Goal: Task Accomplishment & Management: Complete application form

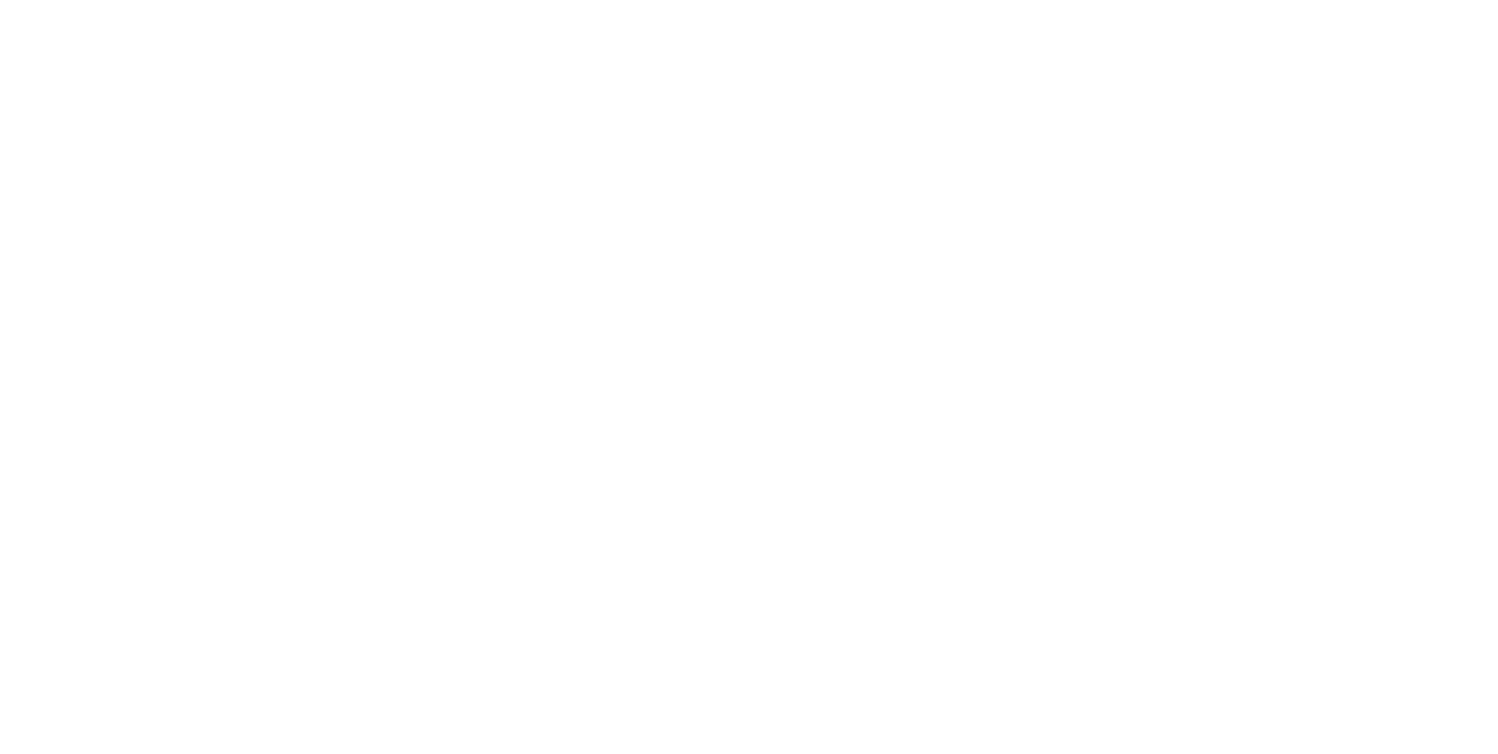
click at [284, 220] on body at bounding box center [749, 377] width 1498 height 754
drag, startPoint x: 284, startPoint y: 220, endPoint x: 281, endPoint y: 236, distance: 16.2
click at [282, 234] on body at bounding box center [749, 377] width 1498 height 754
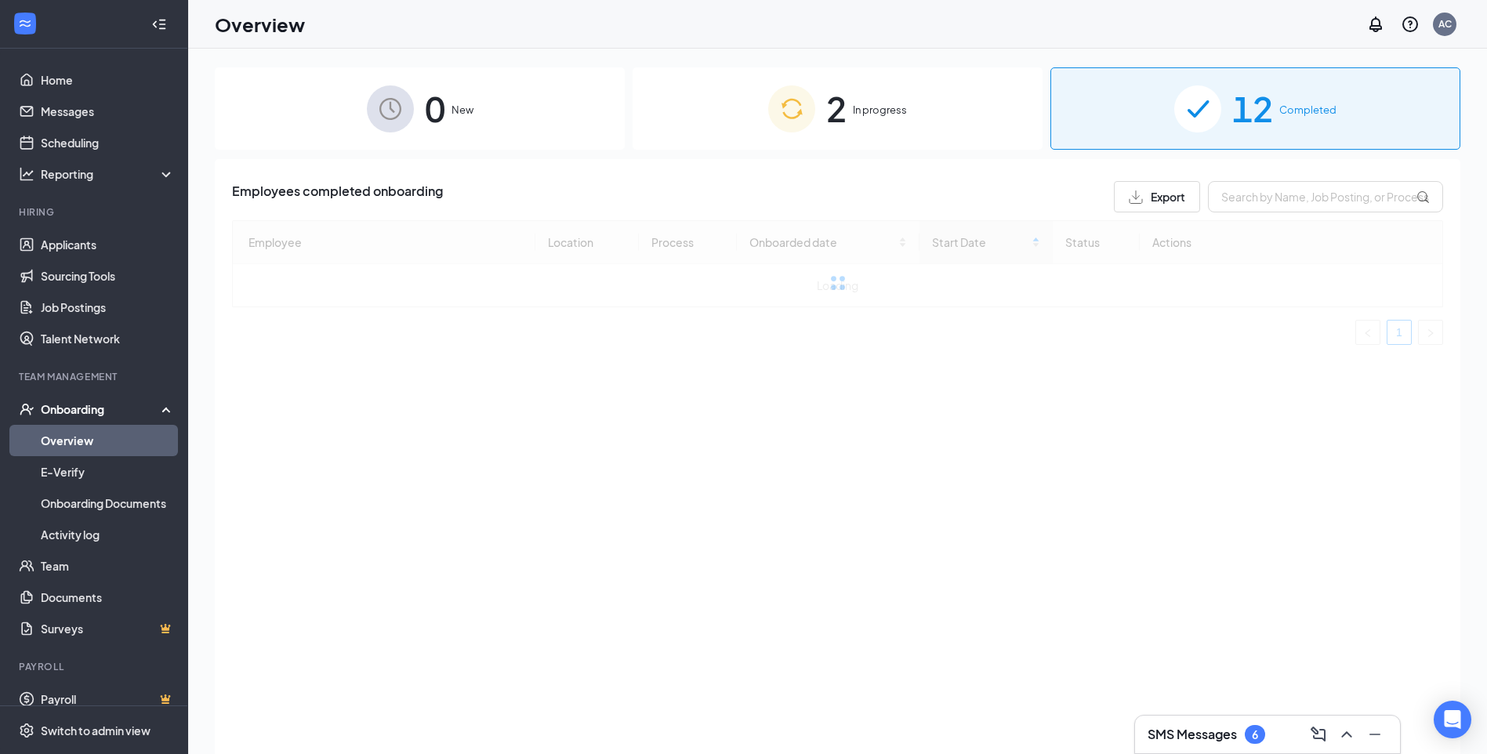
click at [764, 152] on div "0 New 2 In progress 12 Completed Employees completed onboarding Export Employee…" at bounding box center [837, 436] width 1245 height 738
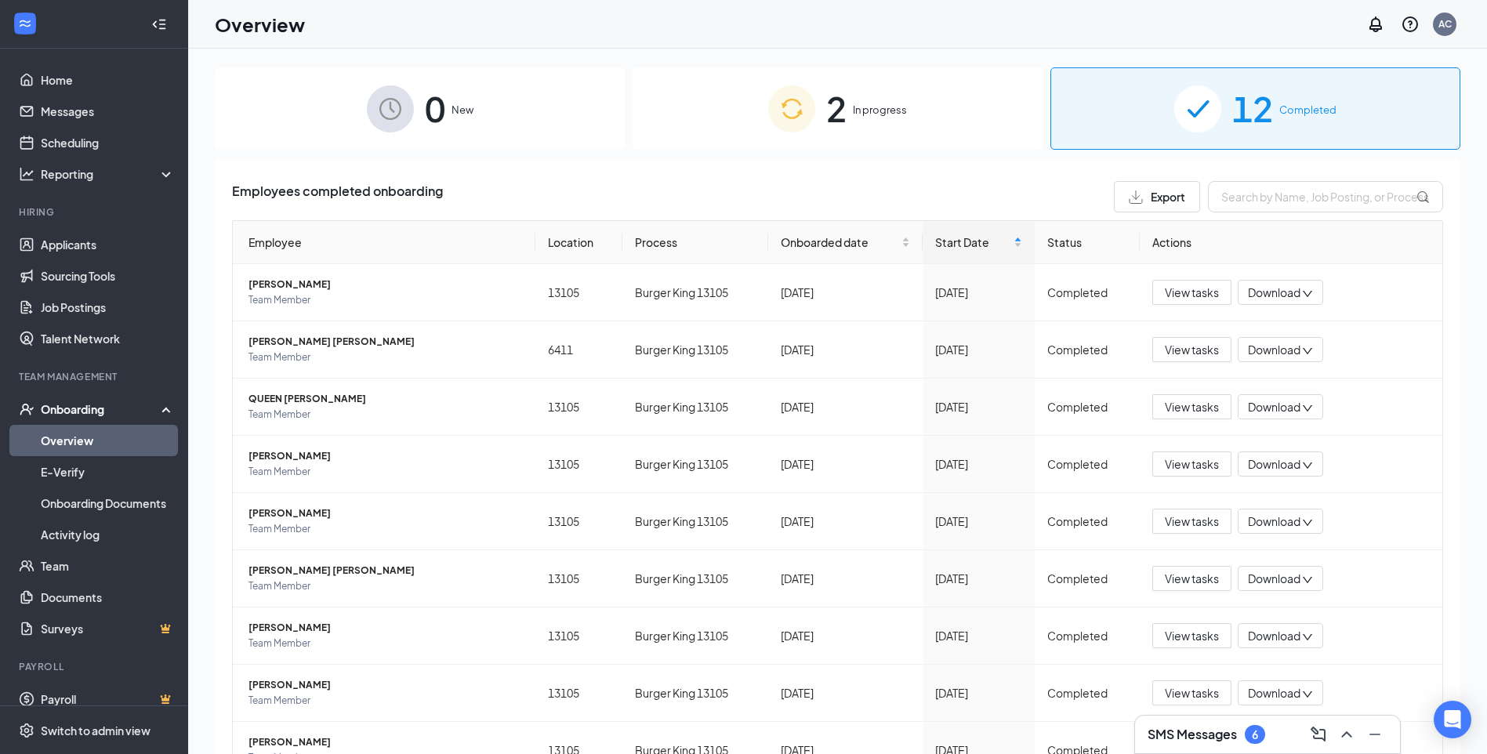
click at [775, 110] on img at bounding box center [791, 108] width 47 height 47
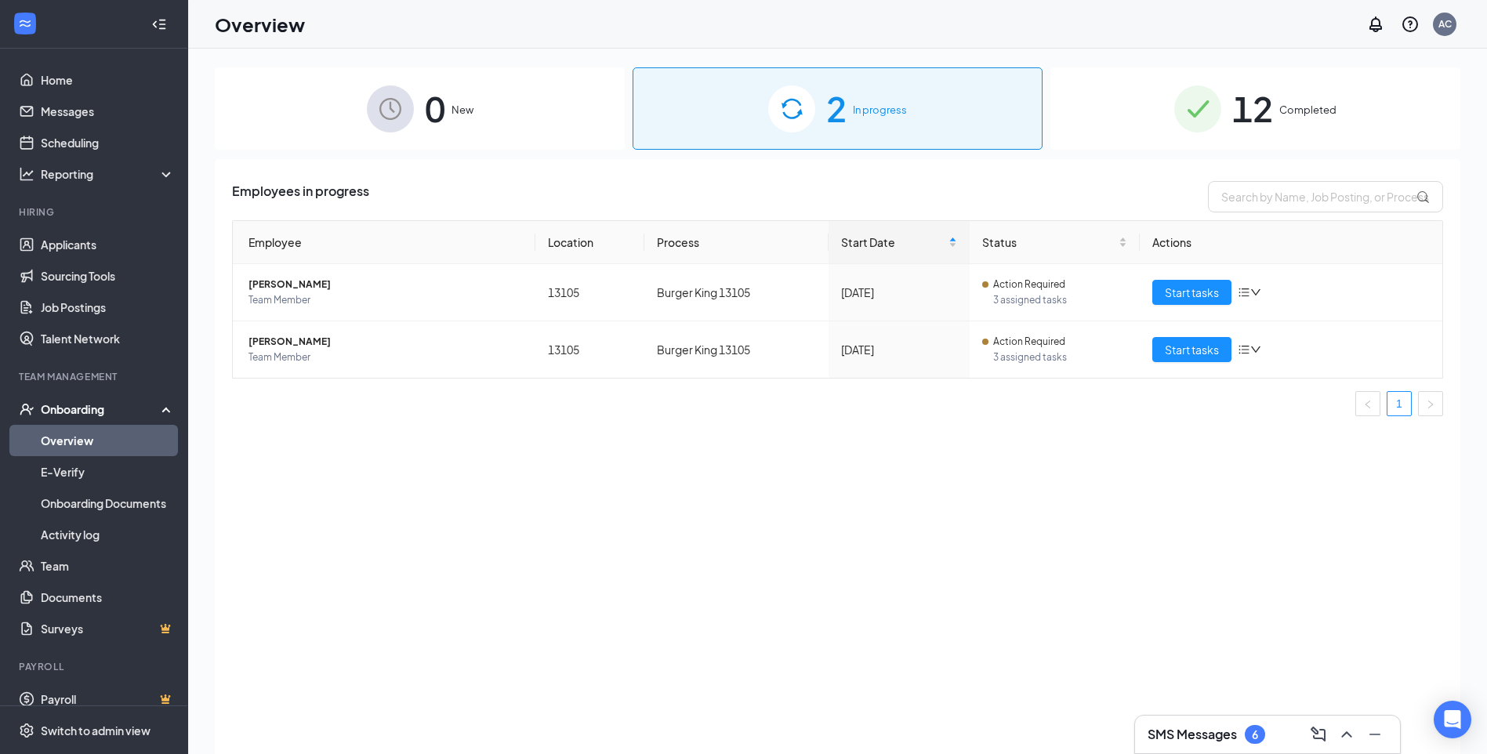
click at [458, 122] on div "0 New" at bounding box center [420, 108] width 410 height 82
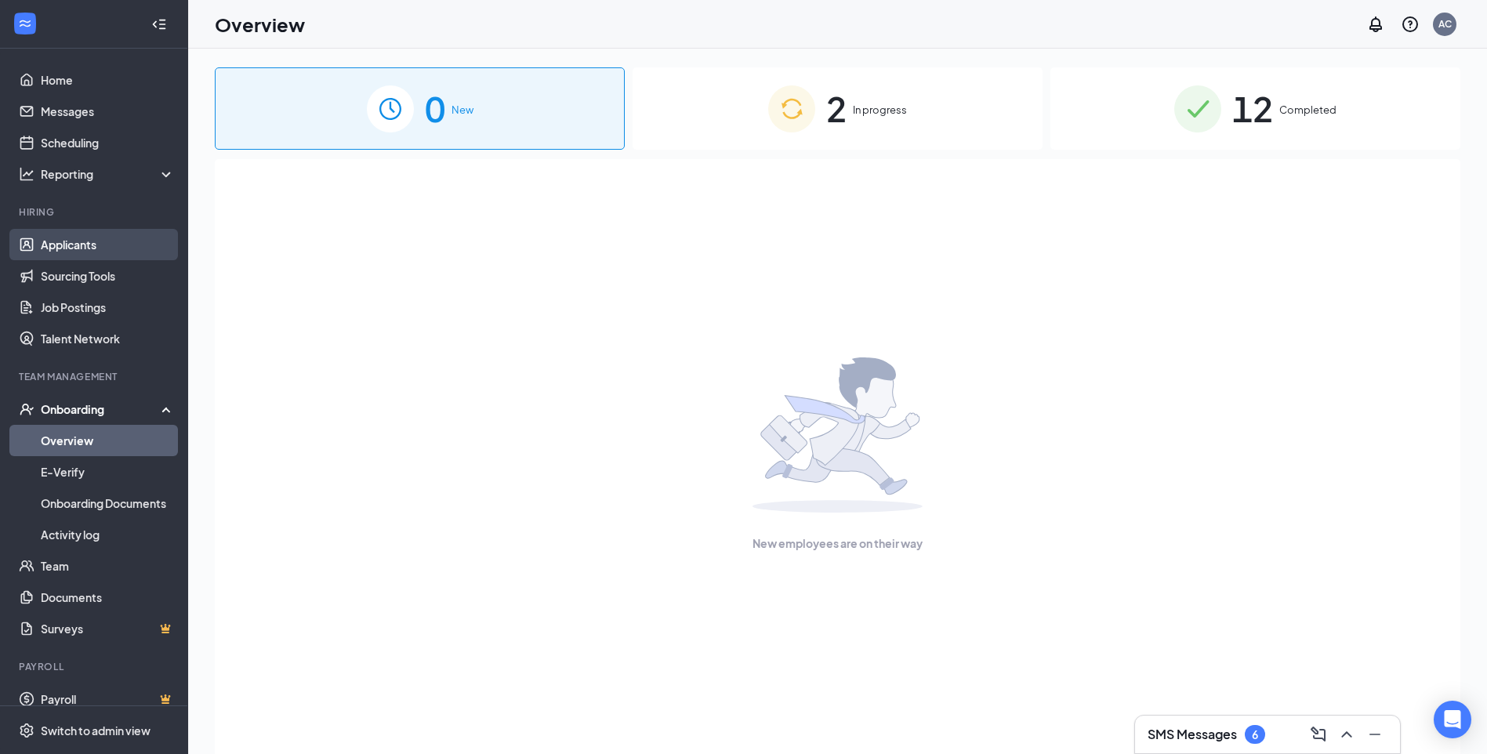
click at [109, 237] on link "Applicants" at bounding box center [108, 244] width 134 height 31
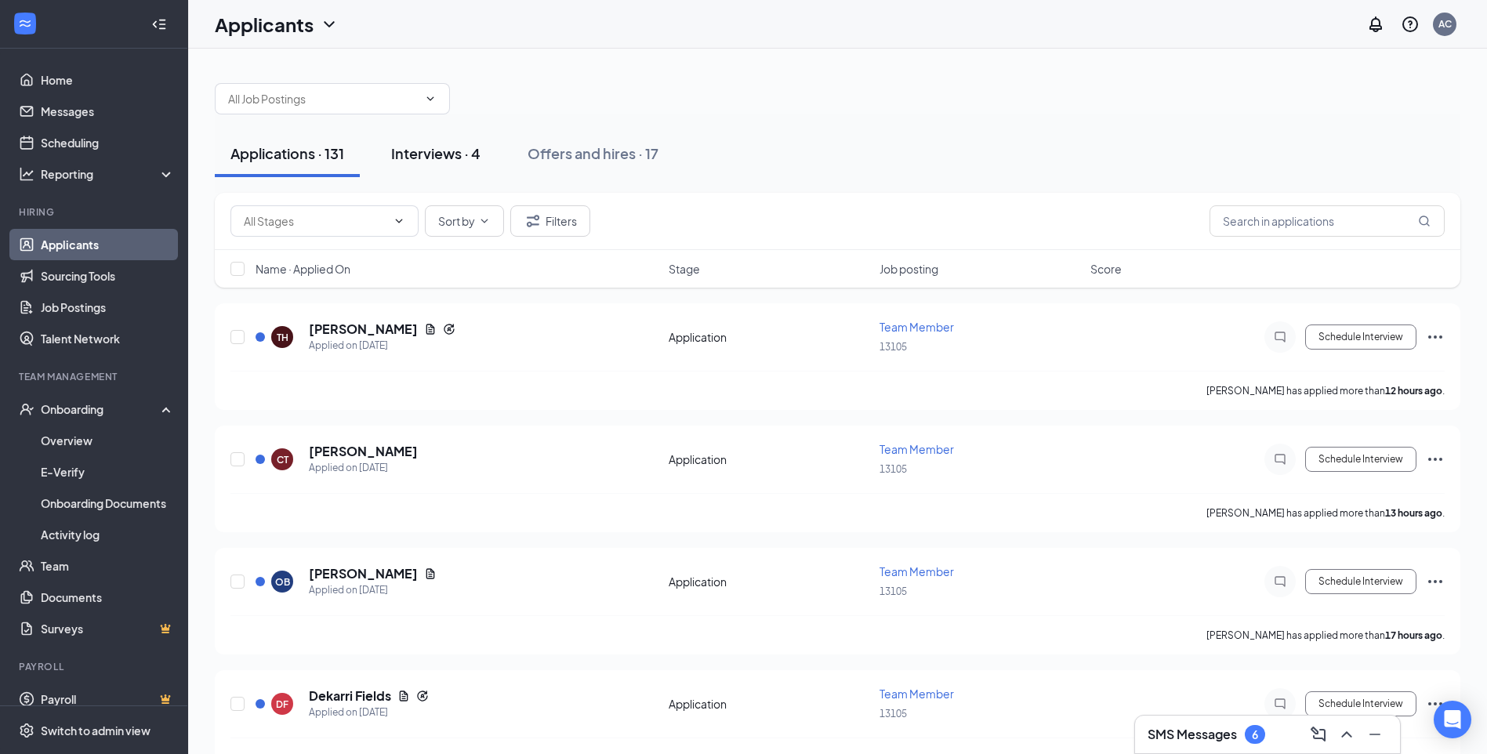
click at [422, 147] on div "Interviews · 4" at bounding box center [435, 153] width 89 height 20
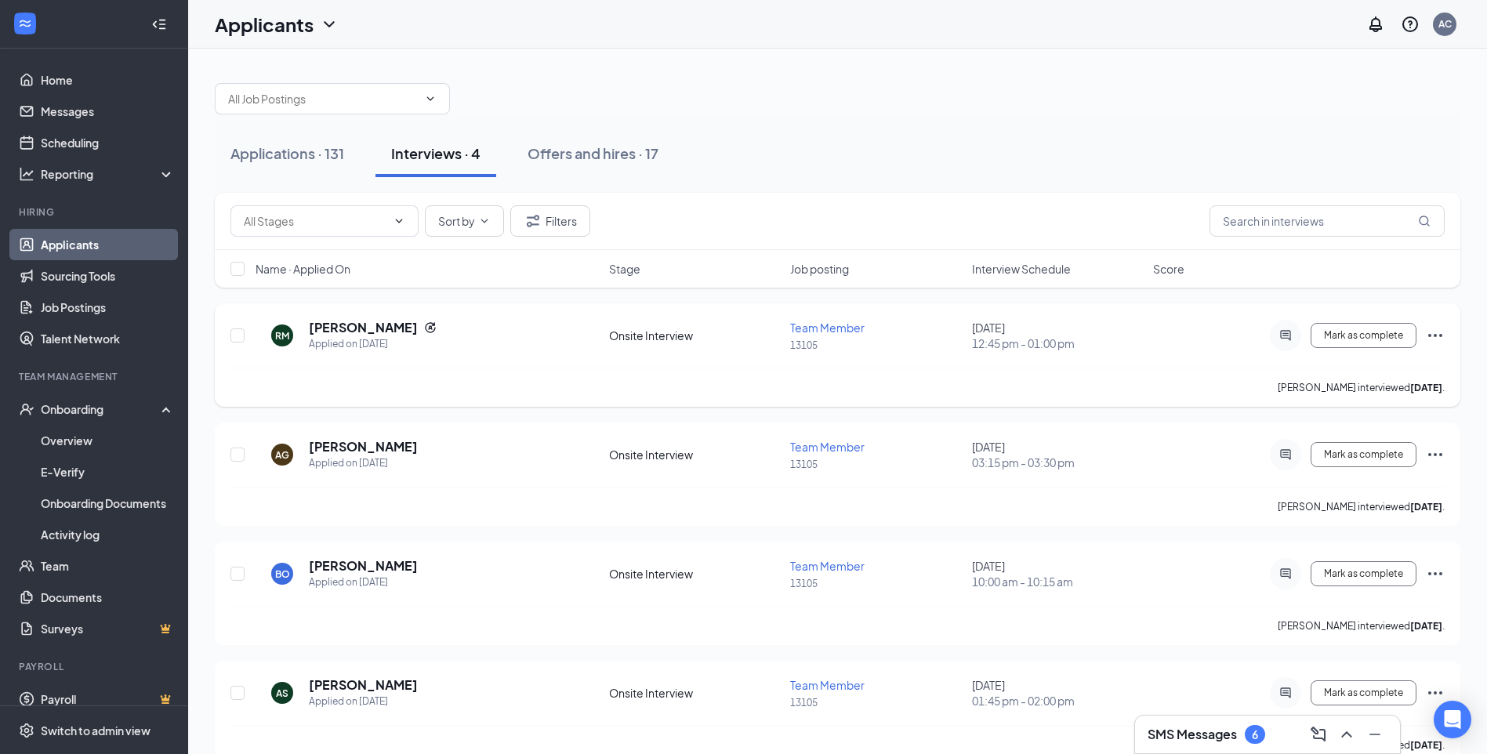
click at [1426, 332] on icon "Ellipses" at bounding box center [1435, 335] width 19 height 19
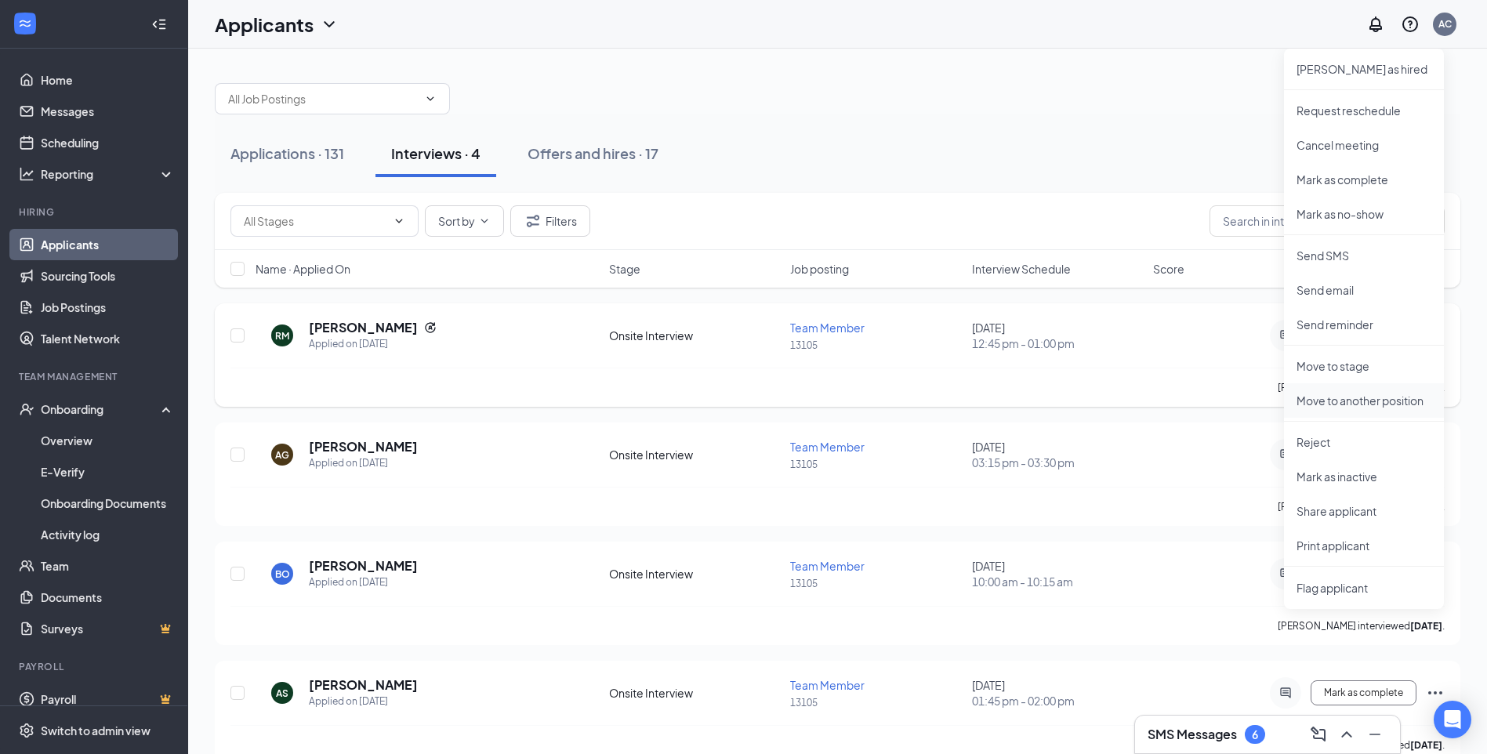
click at [1357, 401] on p "Move to another position" at bounding box center [1363, 401] width 135 height 16
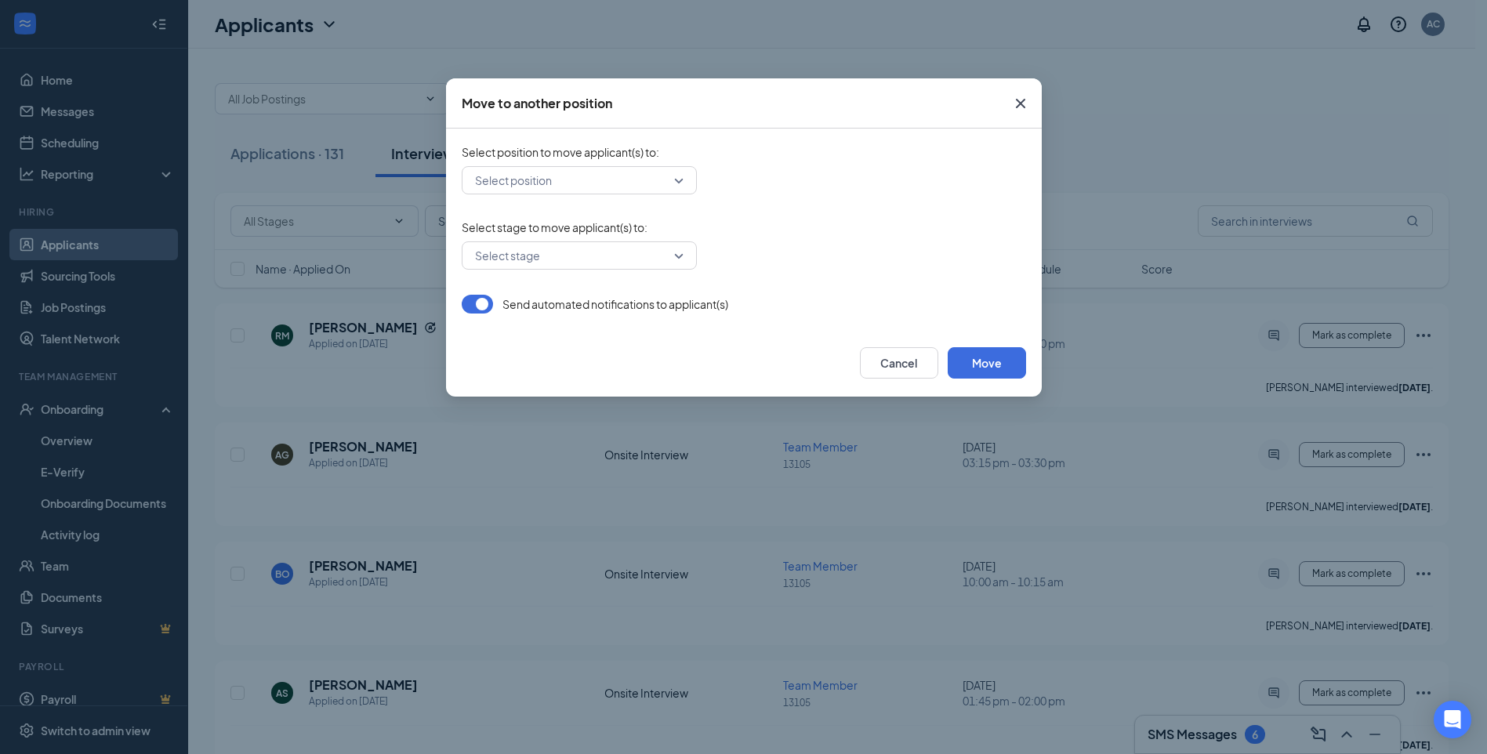
click at [1026, 105] on icon "Cross" at bounding box center [1020, 103] width 19 height 19
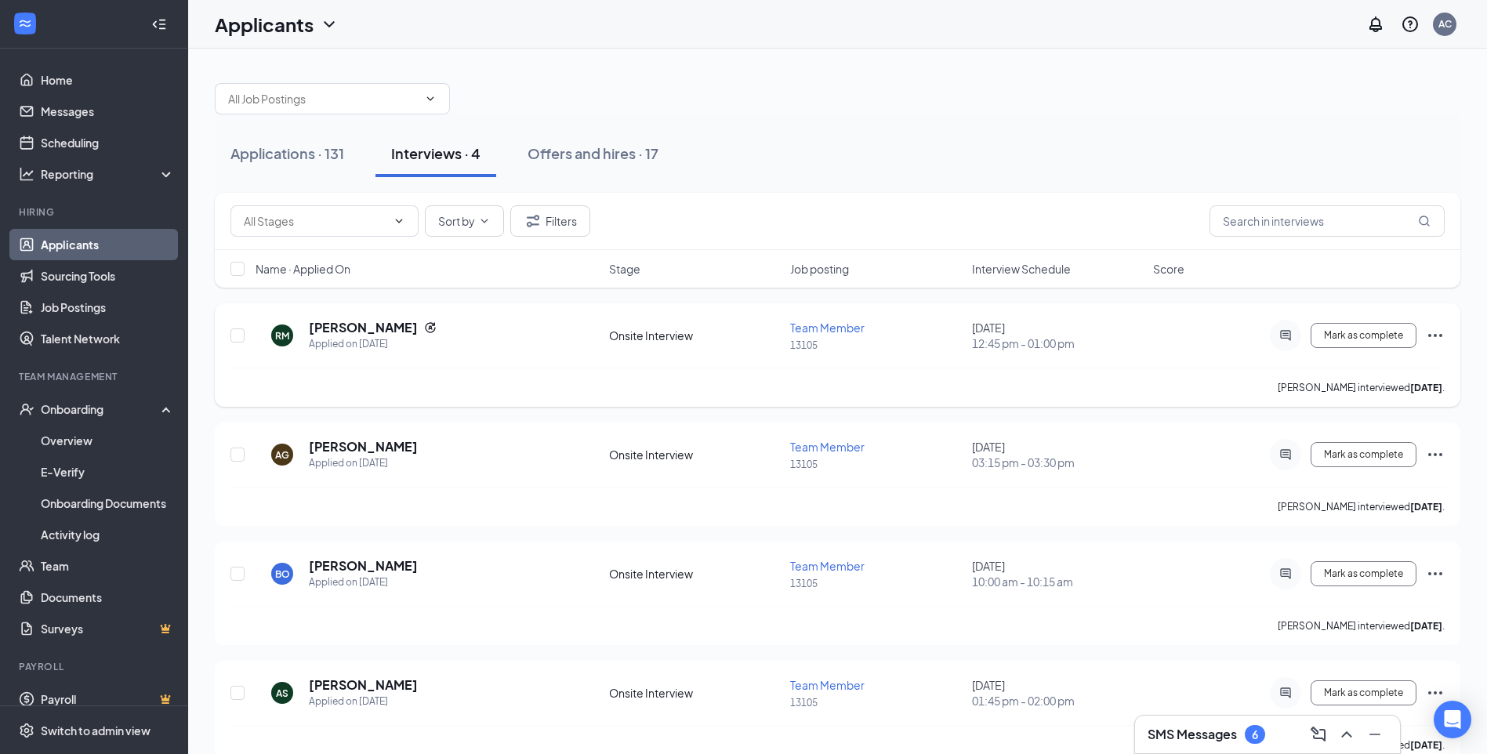
click at [1429, 333] on icon "Ellipses" at bounding box center [1435, 335] width 19 height 19
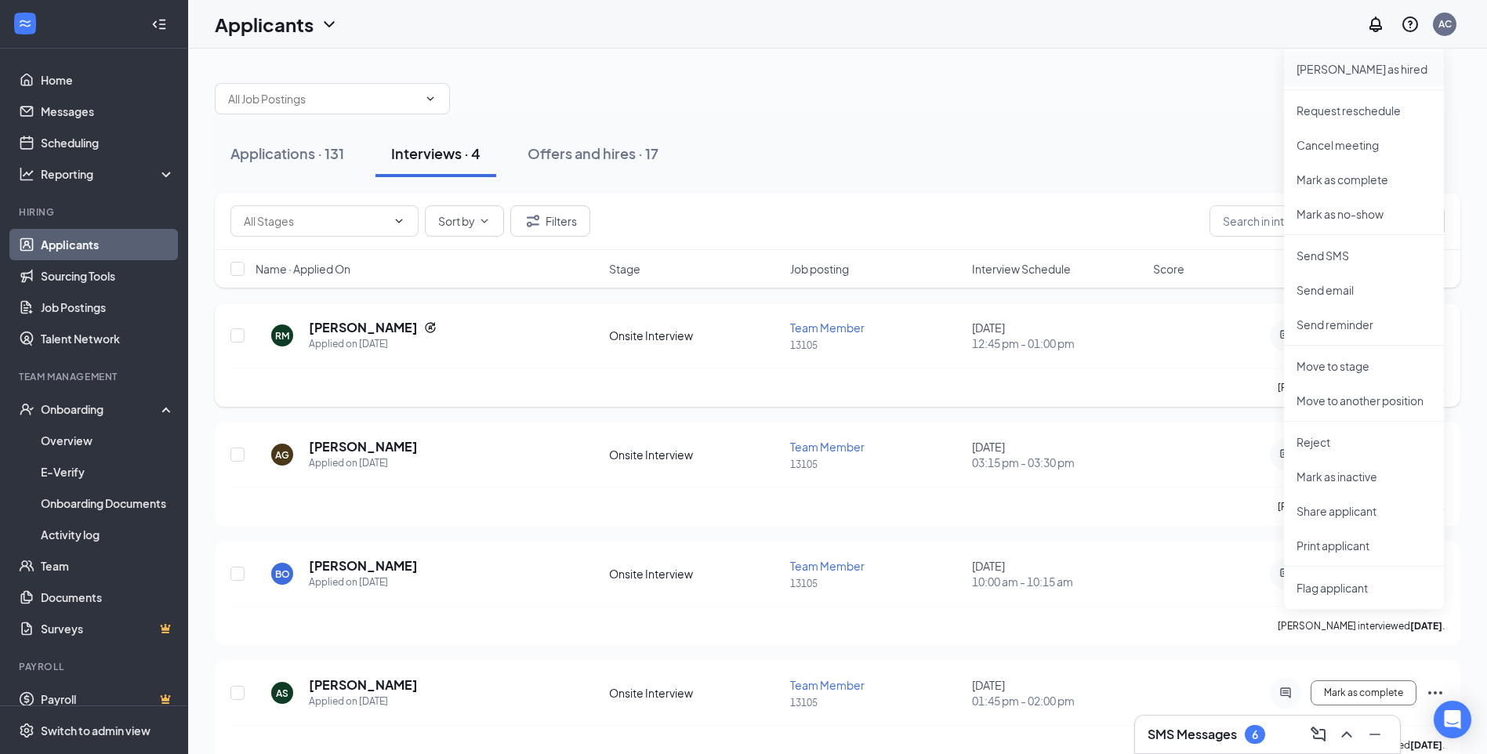
click at [1322, 71] on p "Mark as hired" at bounding box center [1363, 69] width 135 height 16
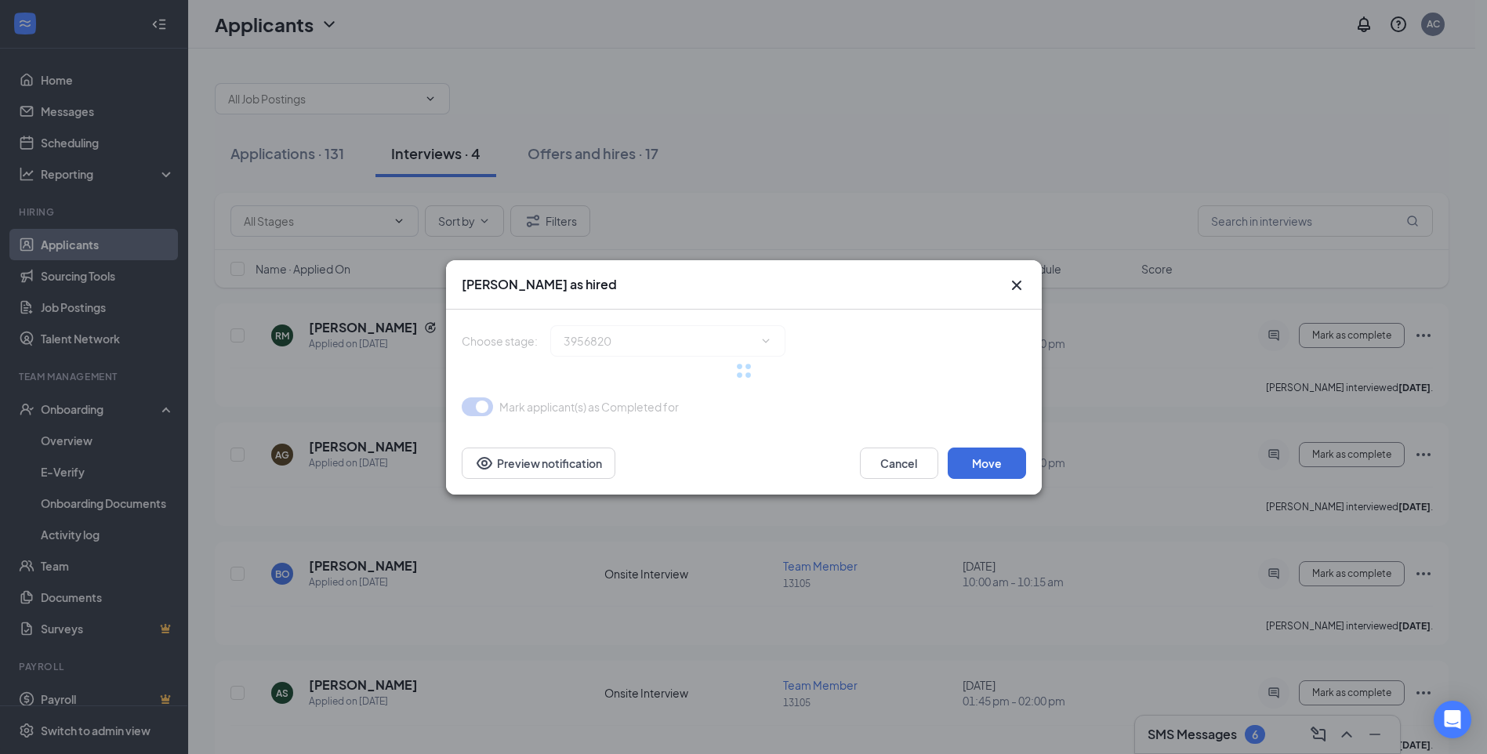
type input "Hiring Complete (final stage)"
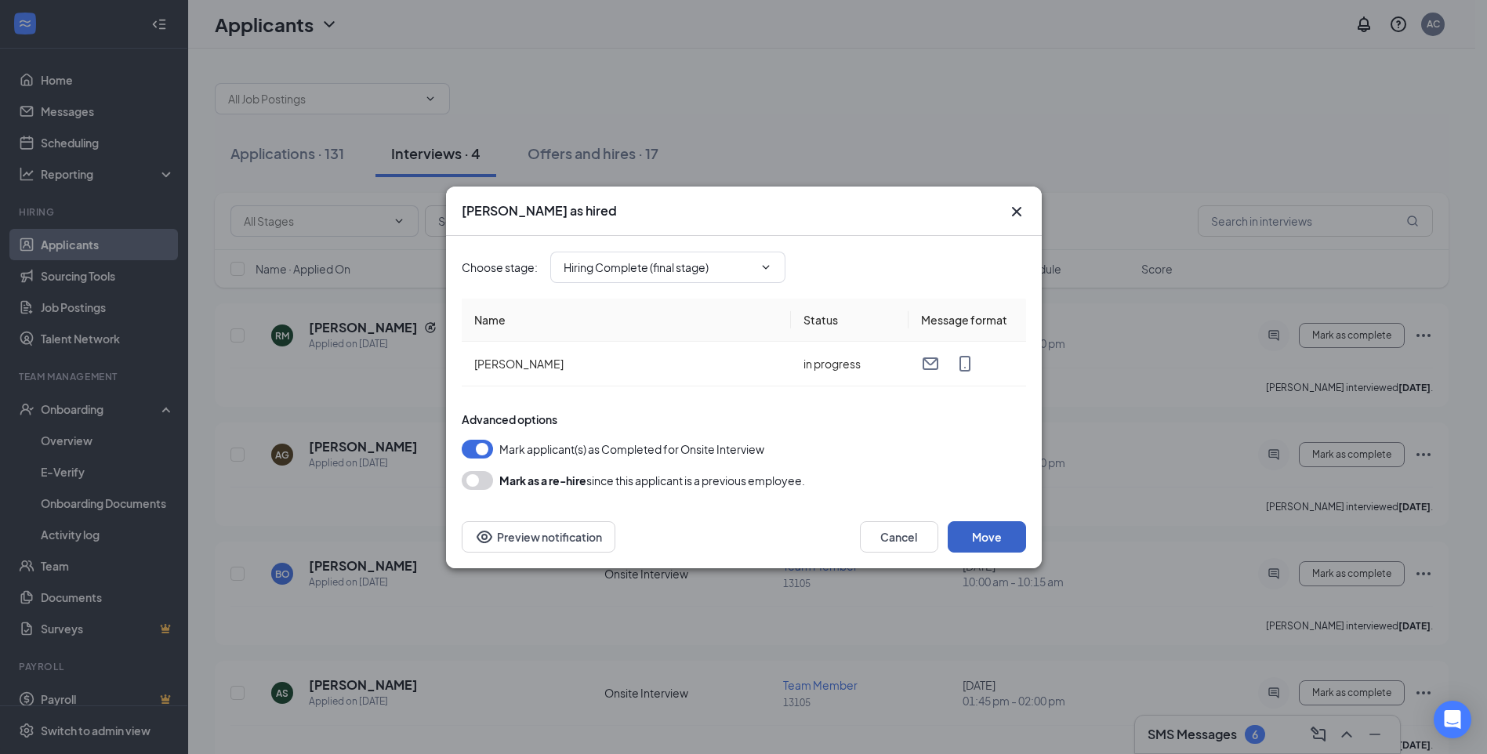
click at [984, 536] on button "Move" at bounding box center [987, 536] width 78 height 31
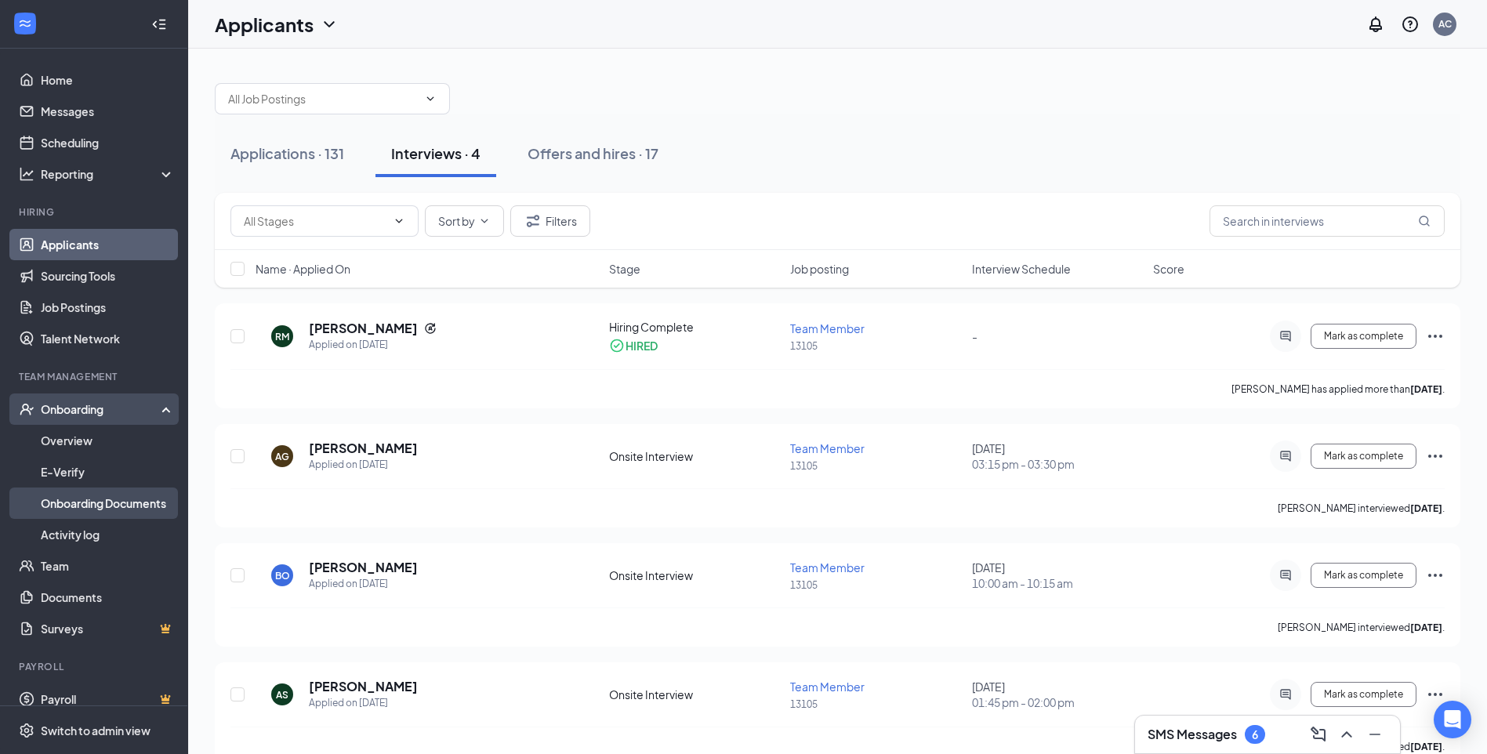
click at [79, 509] on link "Onboarding Documents" at bounding box center [108, 502] width 134 height 31
click at [82, 513] on link "Onboarding Documents" at bounding box center [108, 502] width 134 height 31
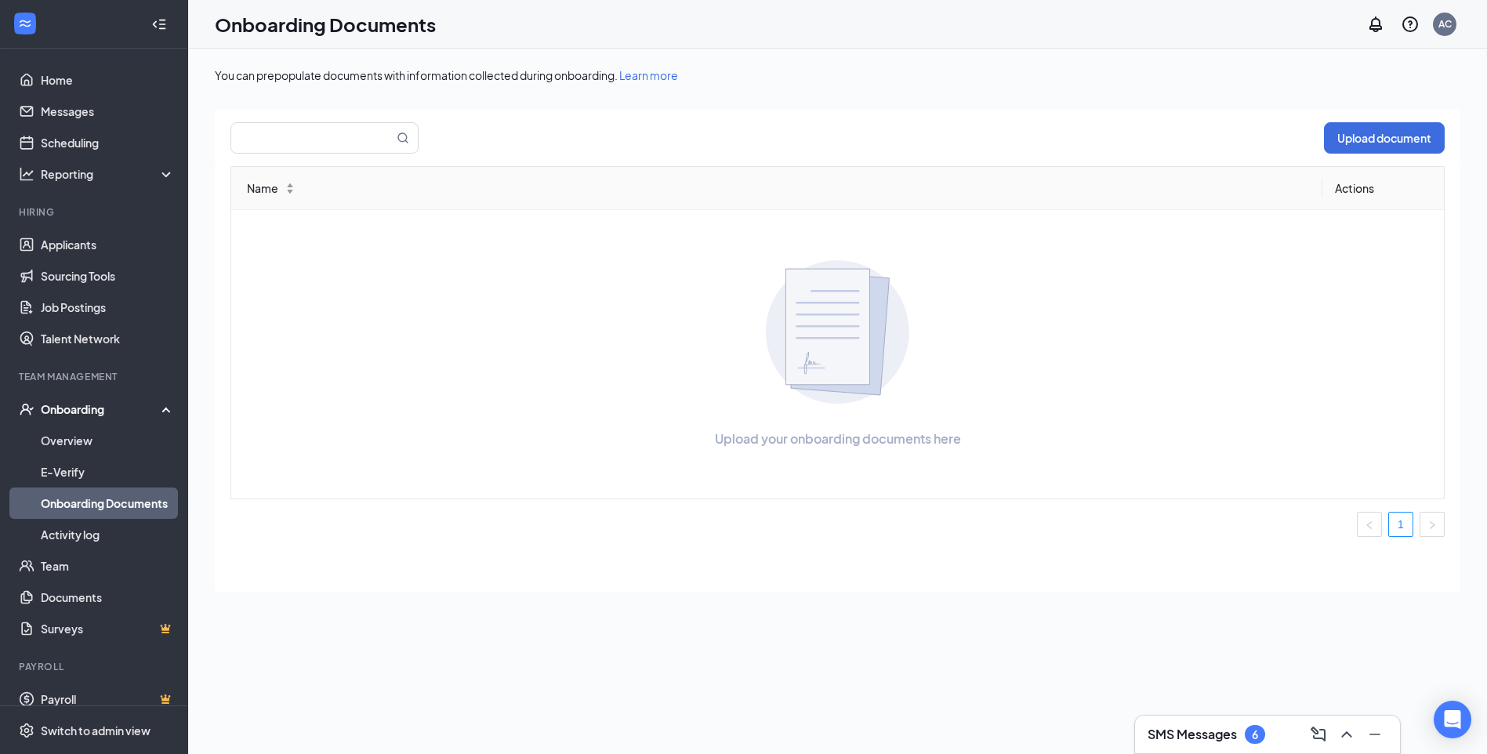
click at [85, 408] on div "Onboarding" at bounding box center [101, 409] width 121 height 16
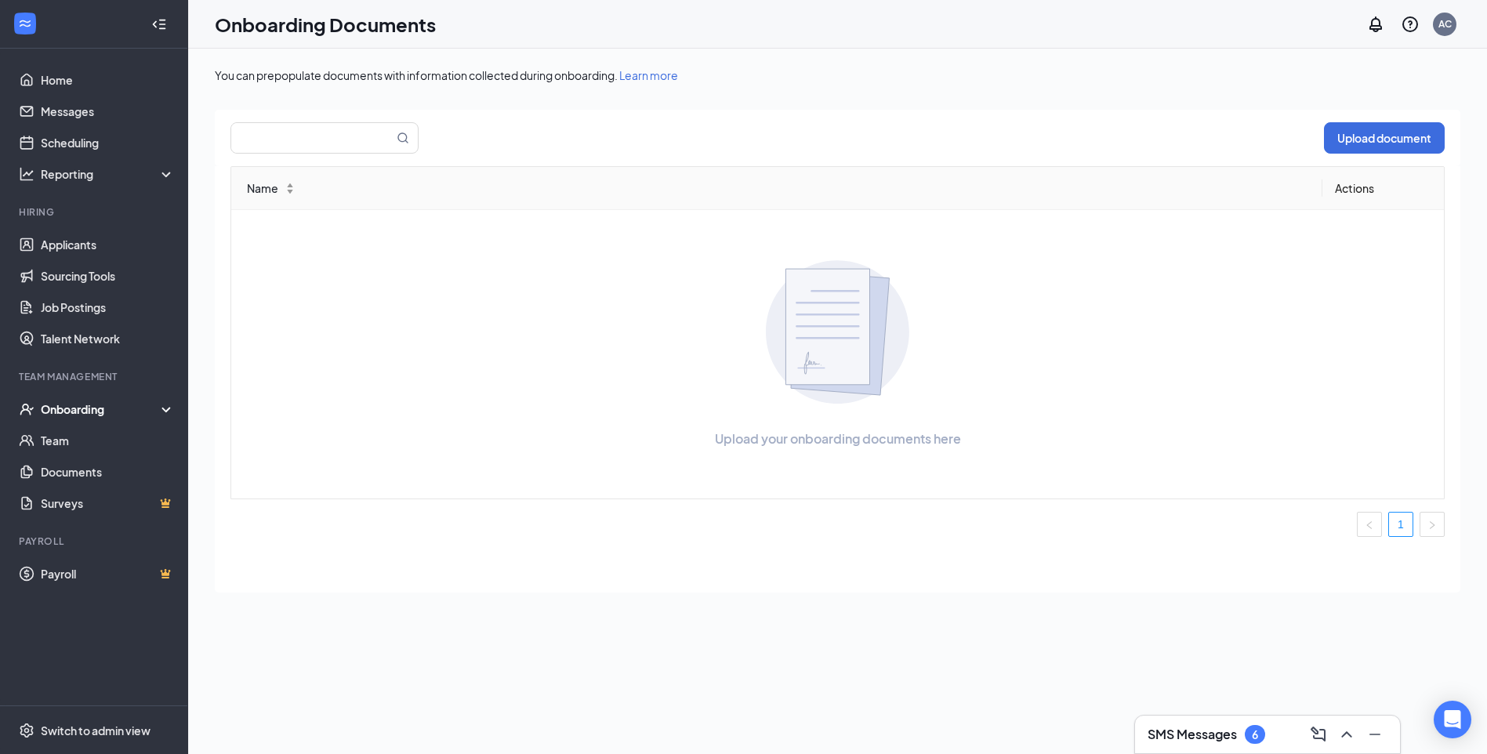
click at [85, 408] on div "Onboarding" at bounding box center [101, 409] width 121 height 16
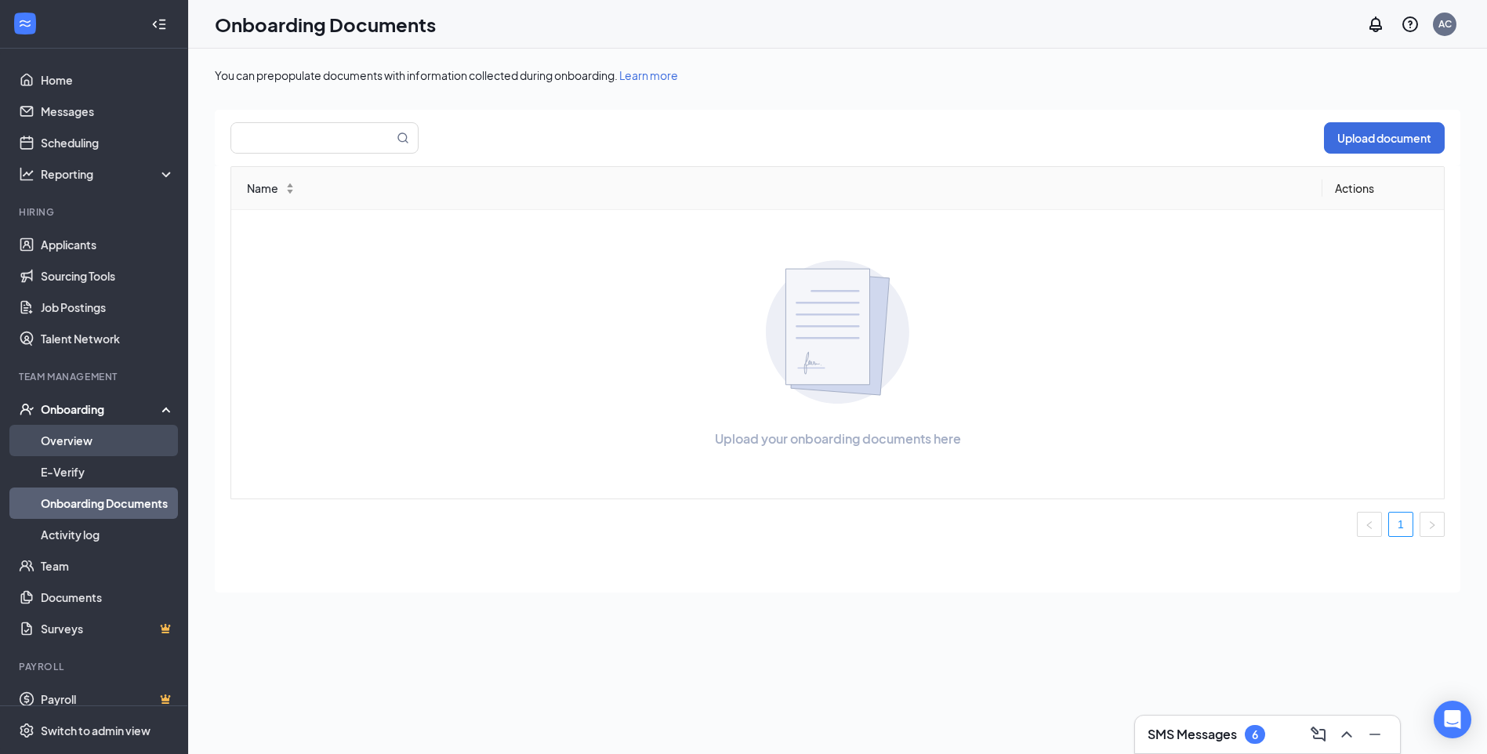
click at [82, 432] on link "Overview" at bounding box center [108, 440] width 134 height 31
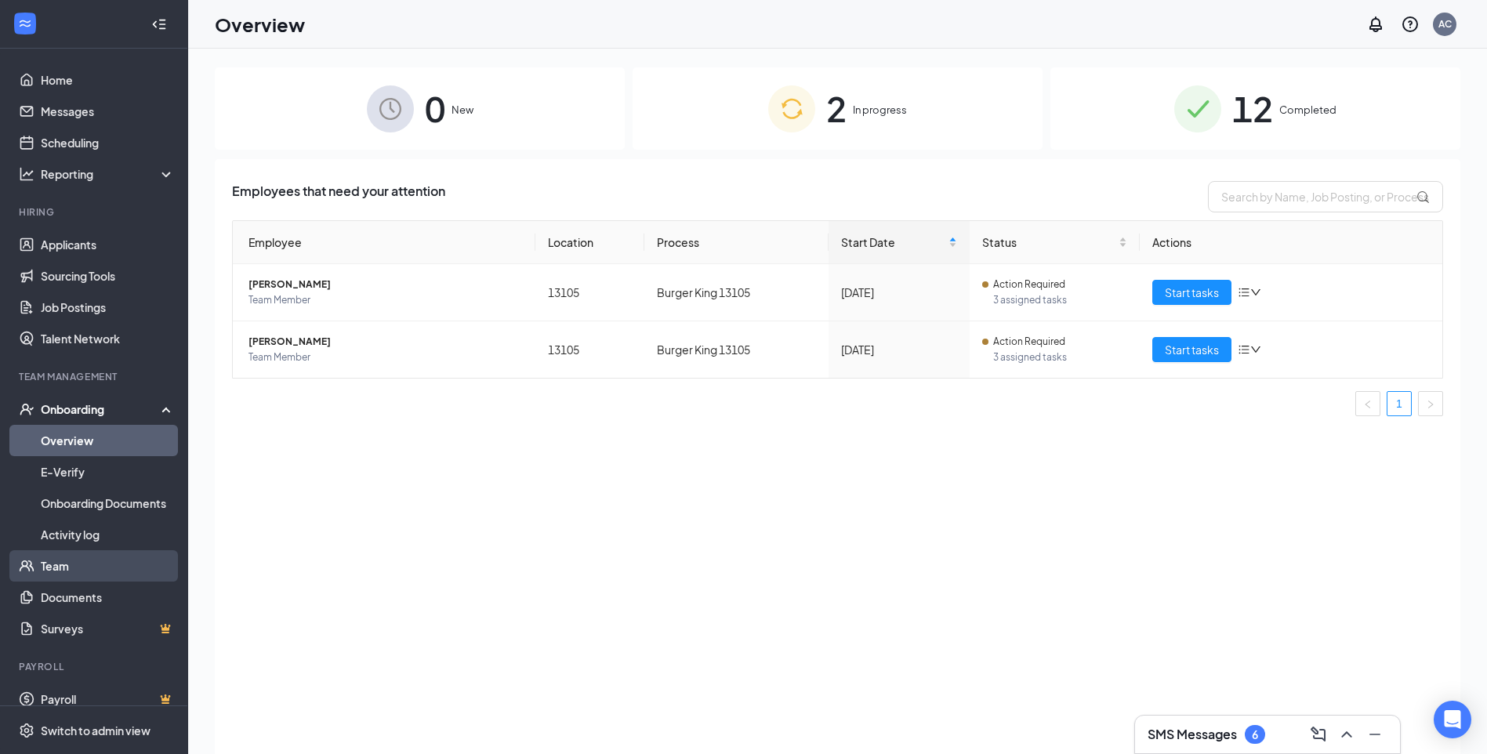
click at [69, 566] on link "Team" at bounding box center [108, 565] width 134 height 31
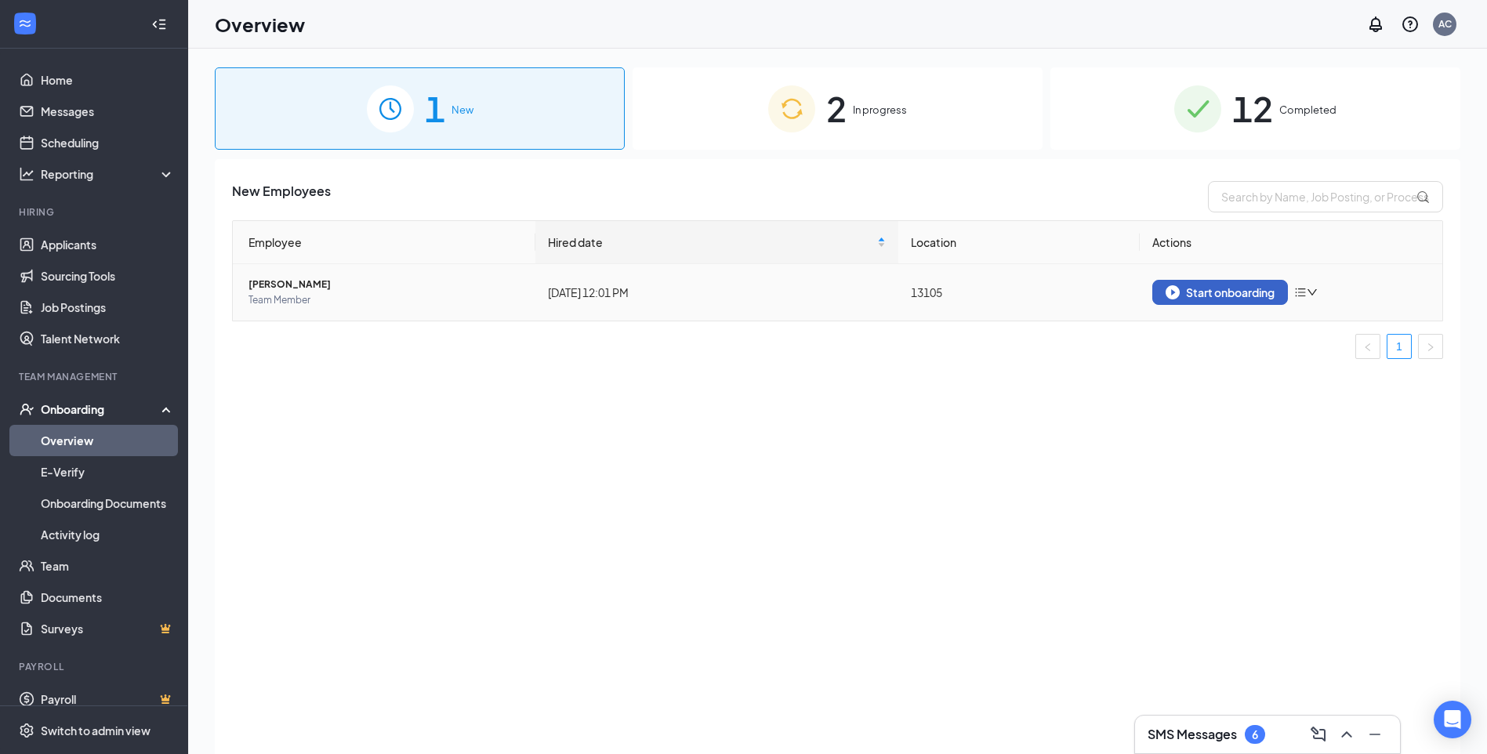
click at [1233, 289] on div "Start onboarding" at bounding box center [1219, 292] width 109 height 14
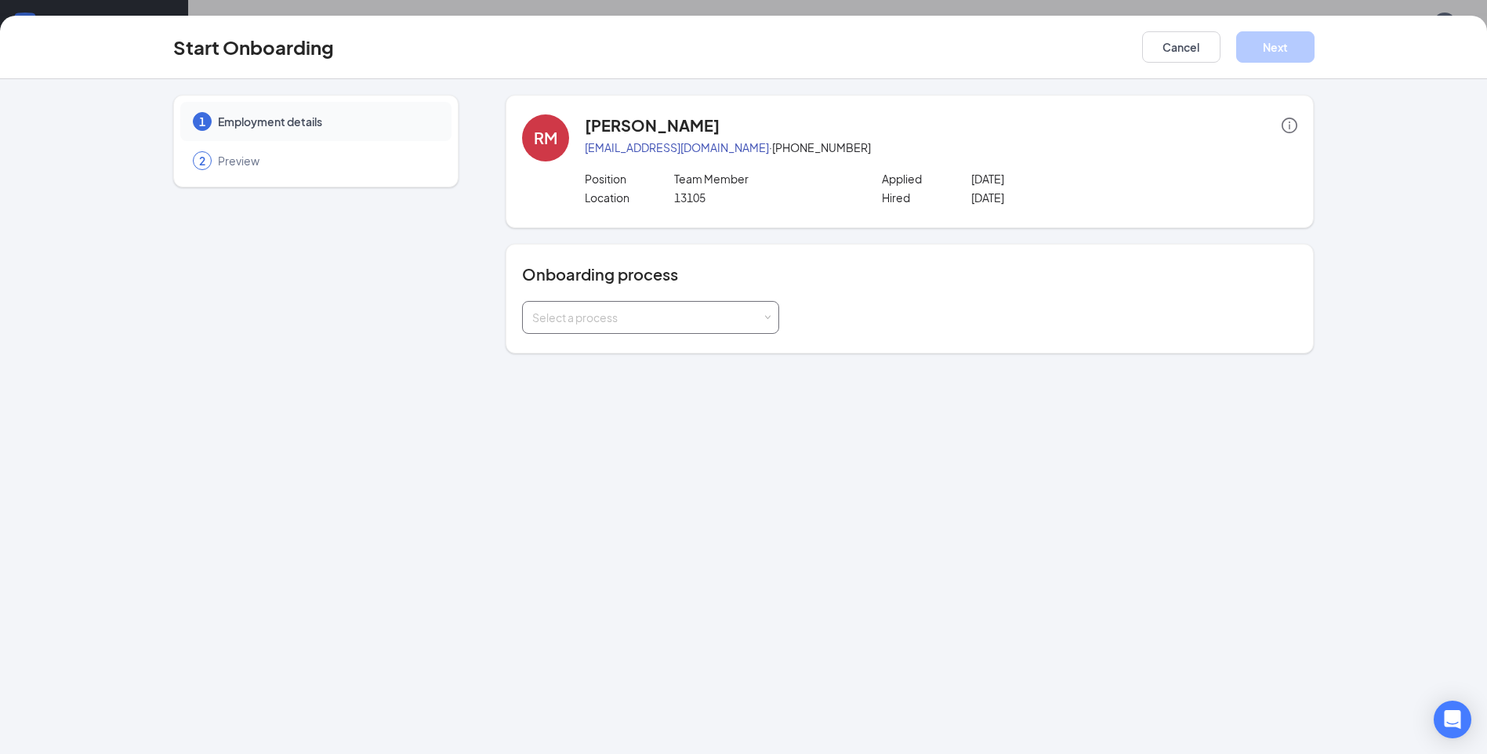
click at [614, 304] on div "Select a process" at bounding box center [650, 317] width 237 height 31
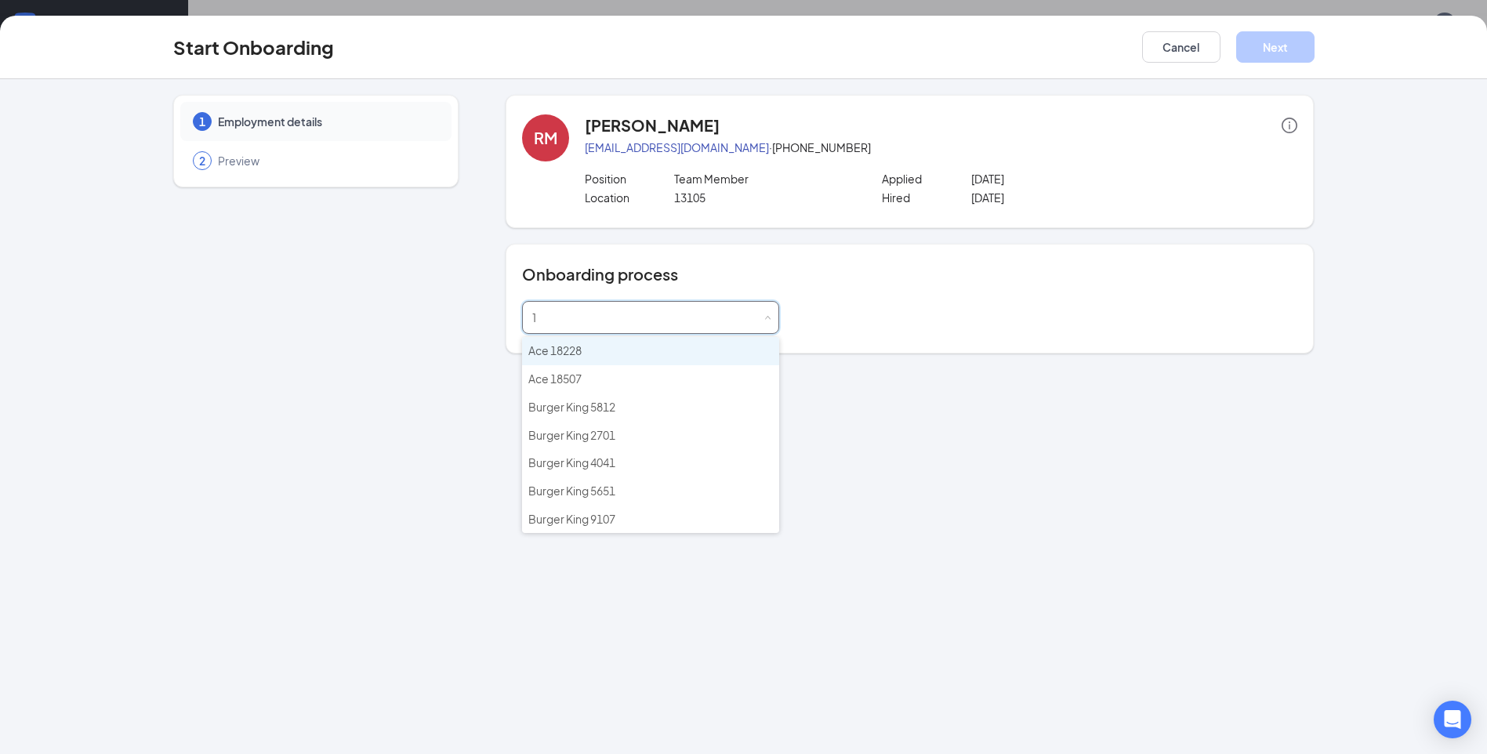
type input "13"
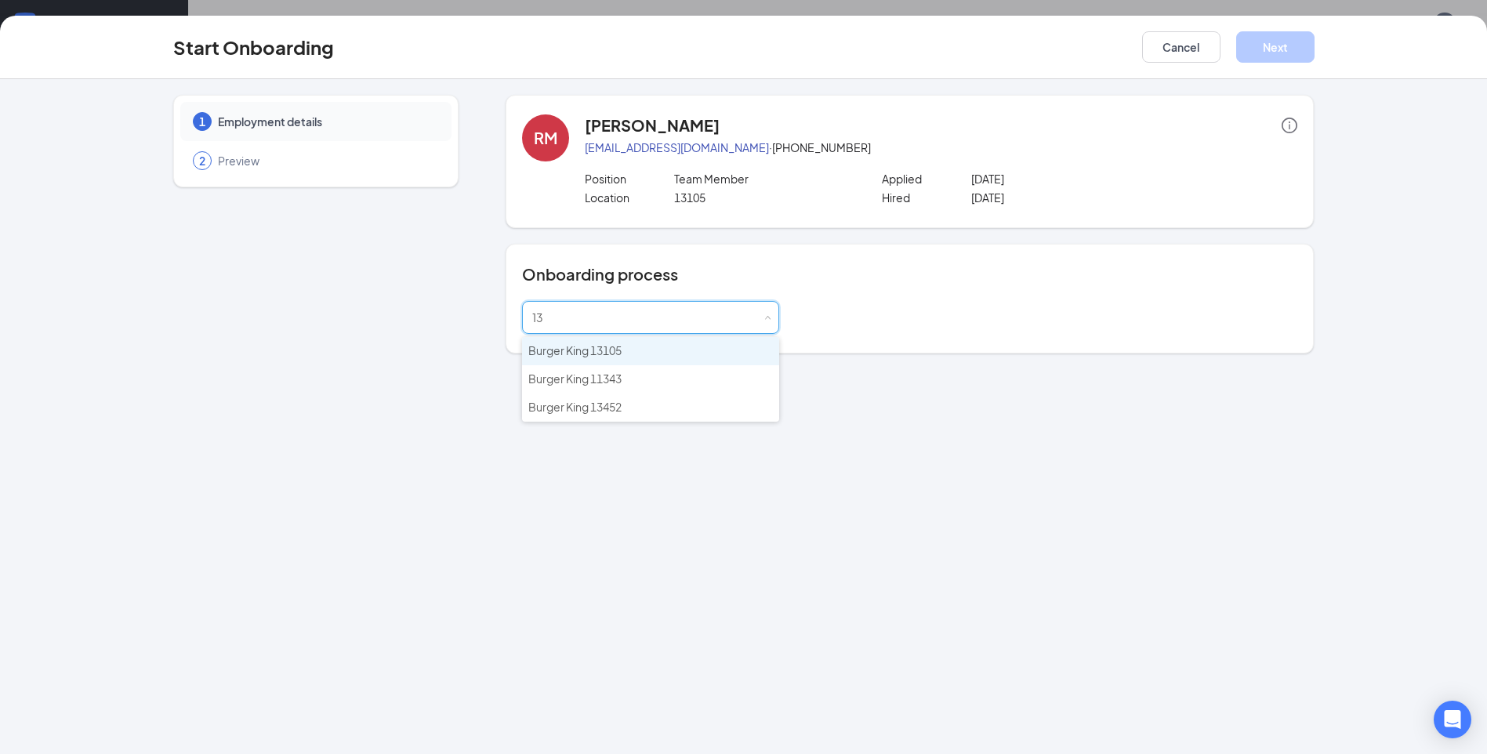
click at [612, 354] on span "Burger King 13105" at bounding box center [574, 350] width 93 height 14
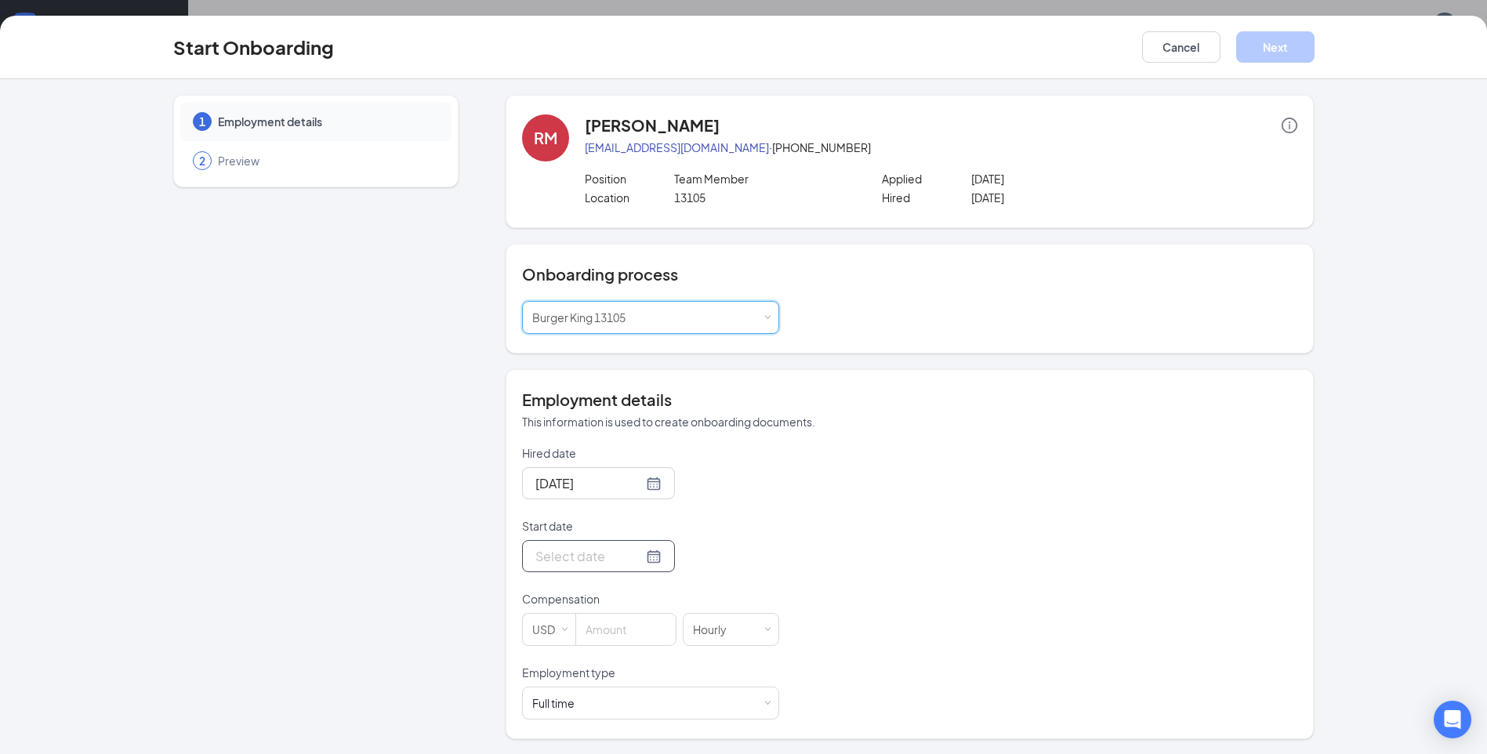
click at [640, 556] on div at bounding box center [598, 556] width 126 height 20
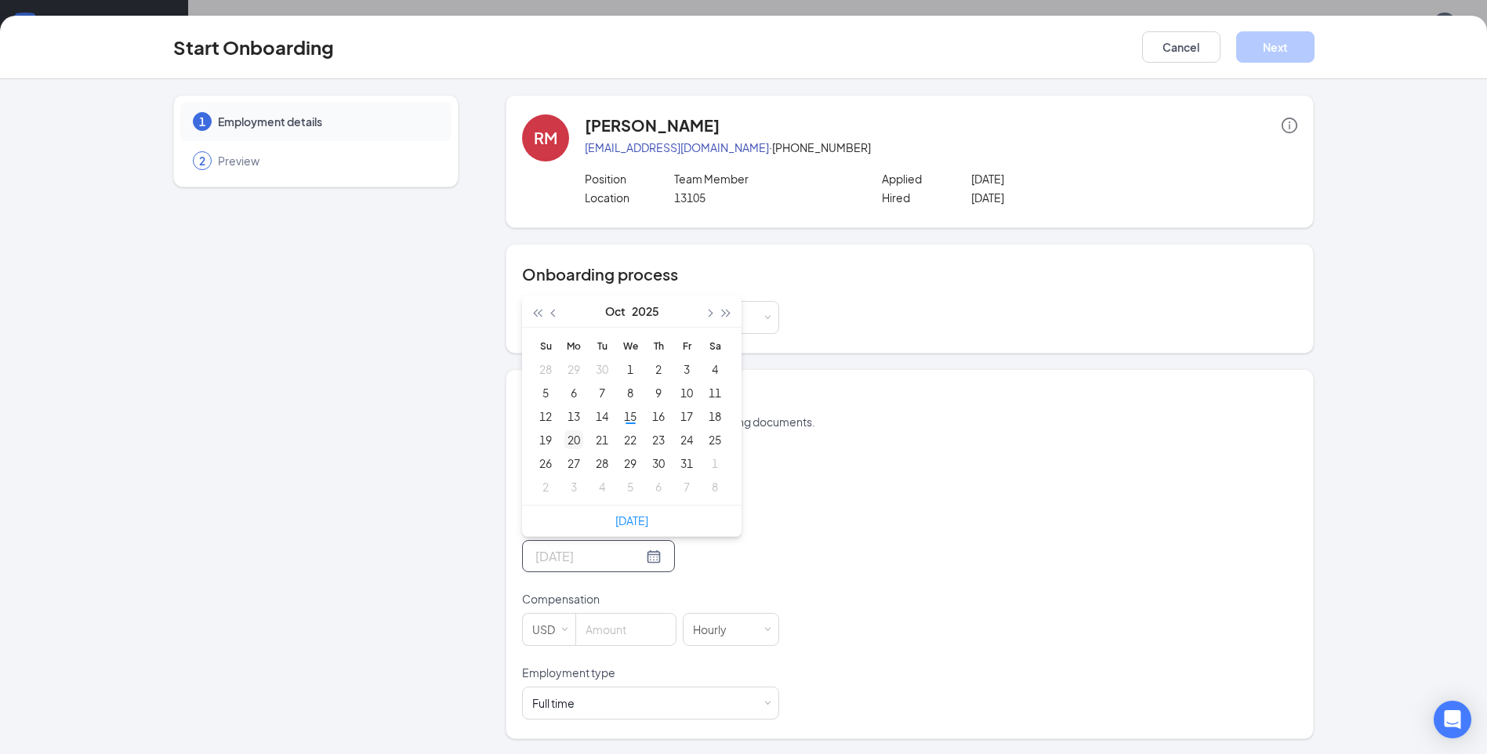
type input "[DATE]"
click at [564, 442] on div "20" at bounding box center [573, 439] width 19 height 19
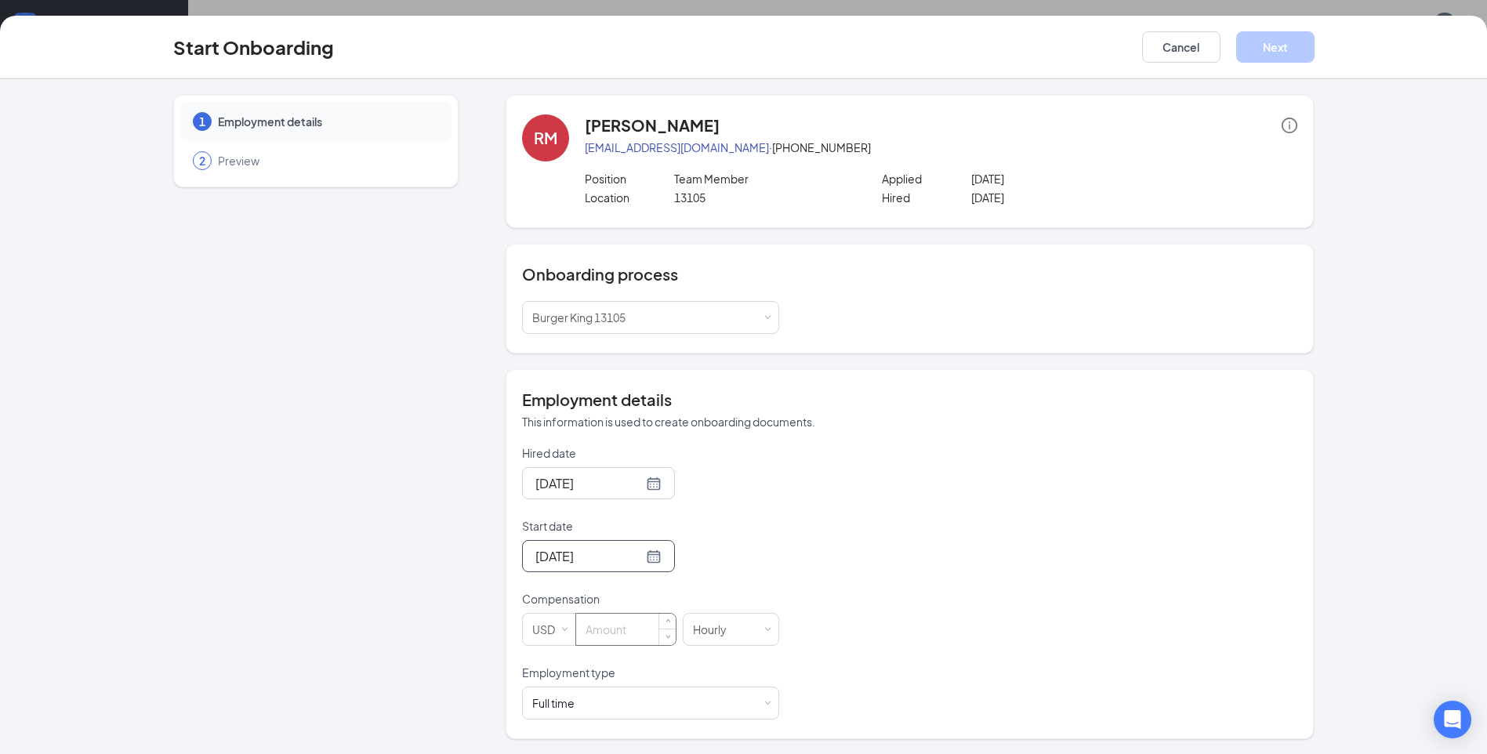
click at [632, 636] on input at bounding box center [626, 629] width 100 height 31
type input "12"
click at [765, 700] on span at bounding box center [767, 703] width 7 height 7
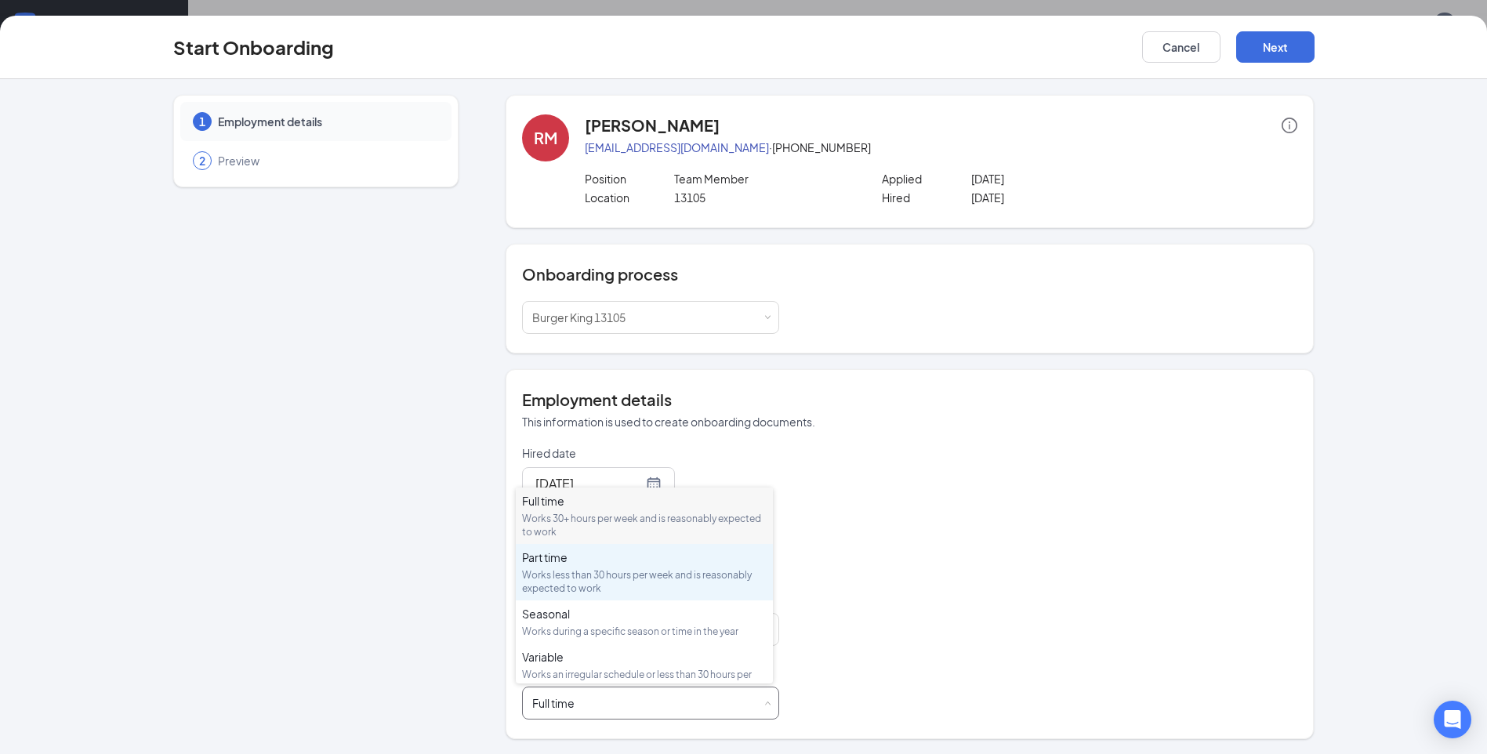
click at [582, 580] on div "Works less than 30 hours per week and is reasonably expected to work" at bounding box center [644, 581] width 245 height 27
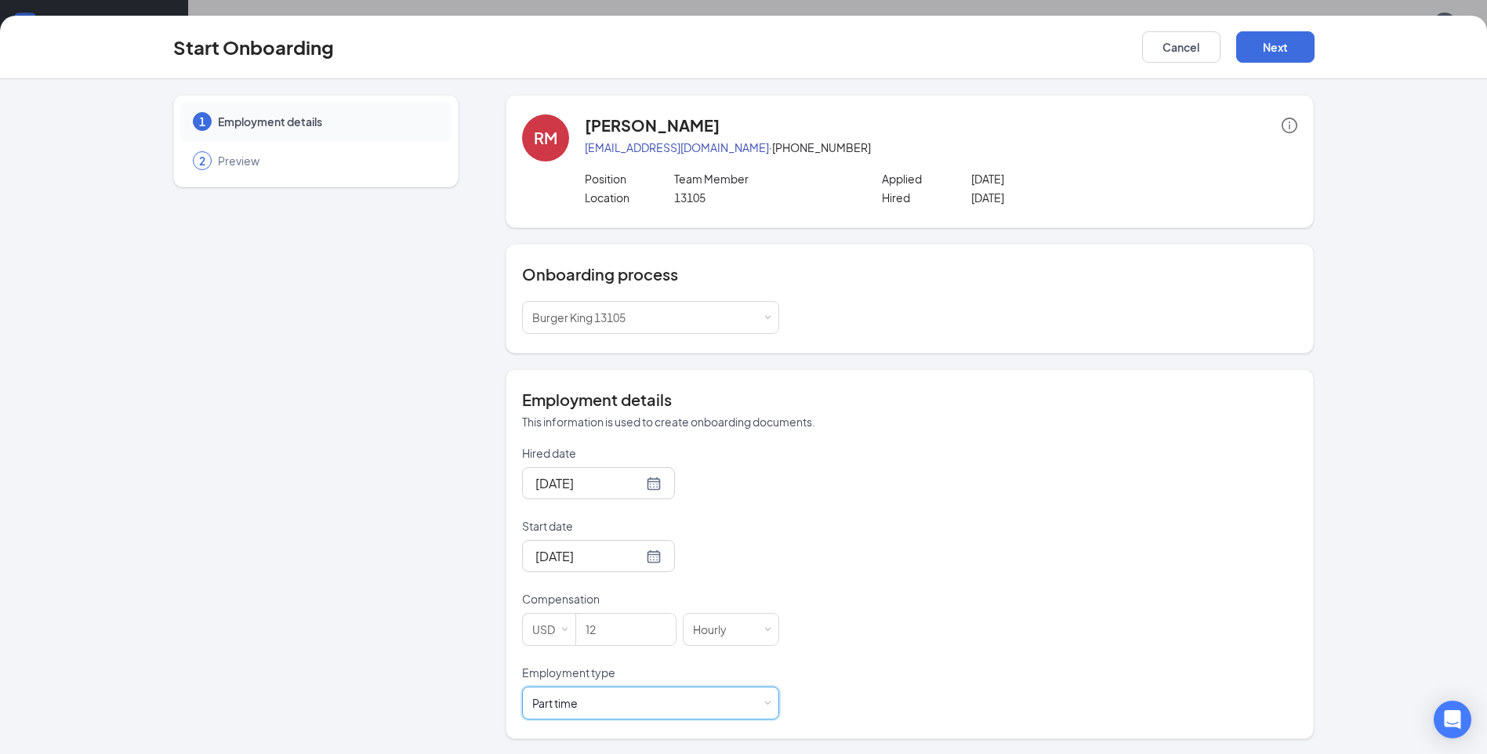
click at [928, 324] on div "Select a process Burger King 13105" at bounding box center [909, 317] width 775 height 33
click at [1295, 46] on button "Next" at bounding box center [1275, 46] width 78 height 31
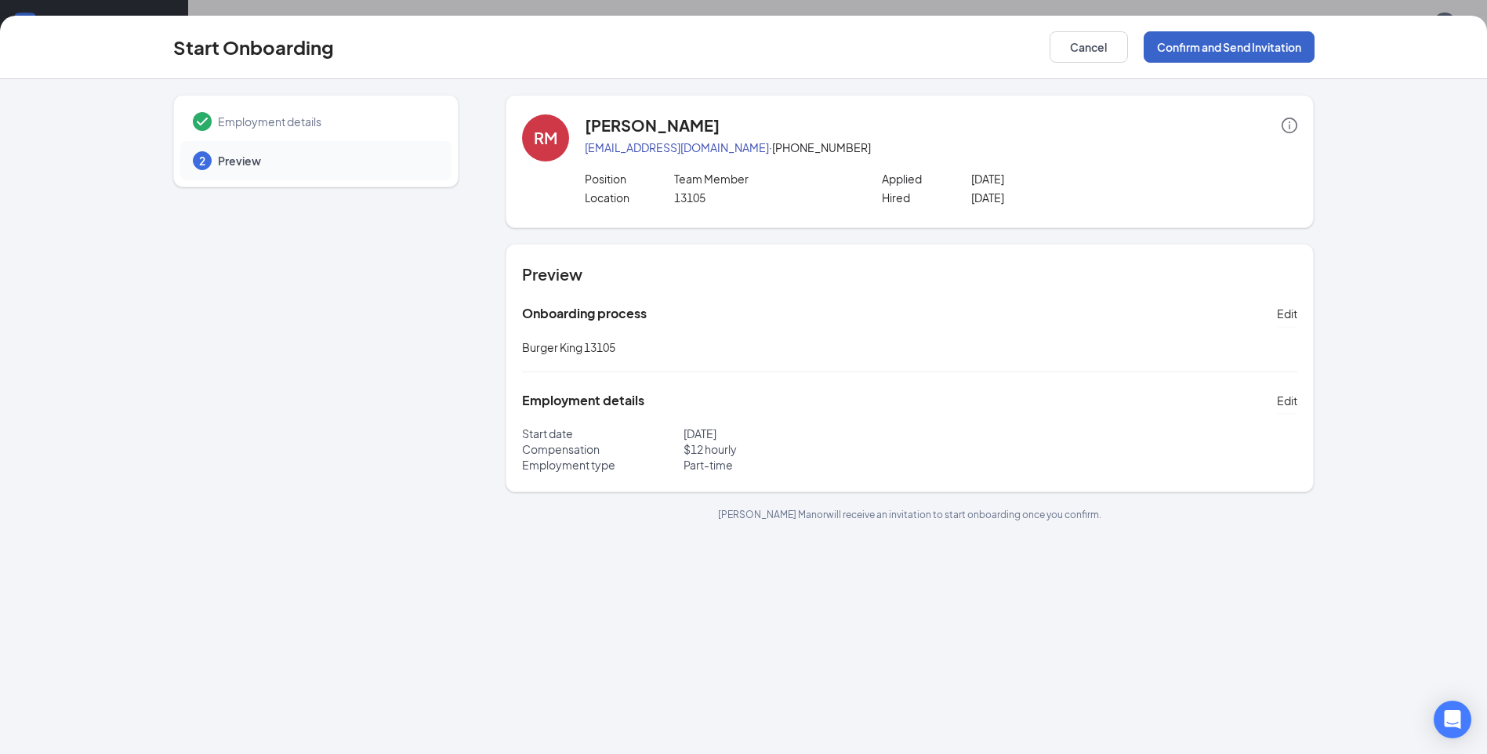
click at [1219, 35] on button "Confirm and Send Invitation" at bounding box center [1228, 46] width 171 height 31
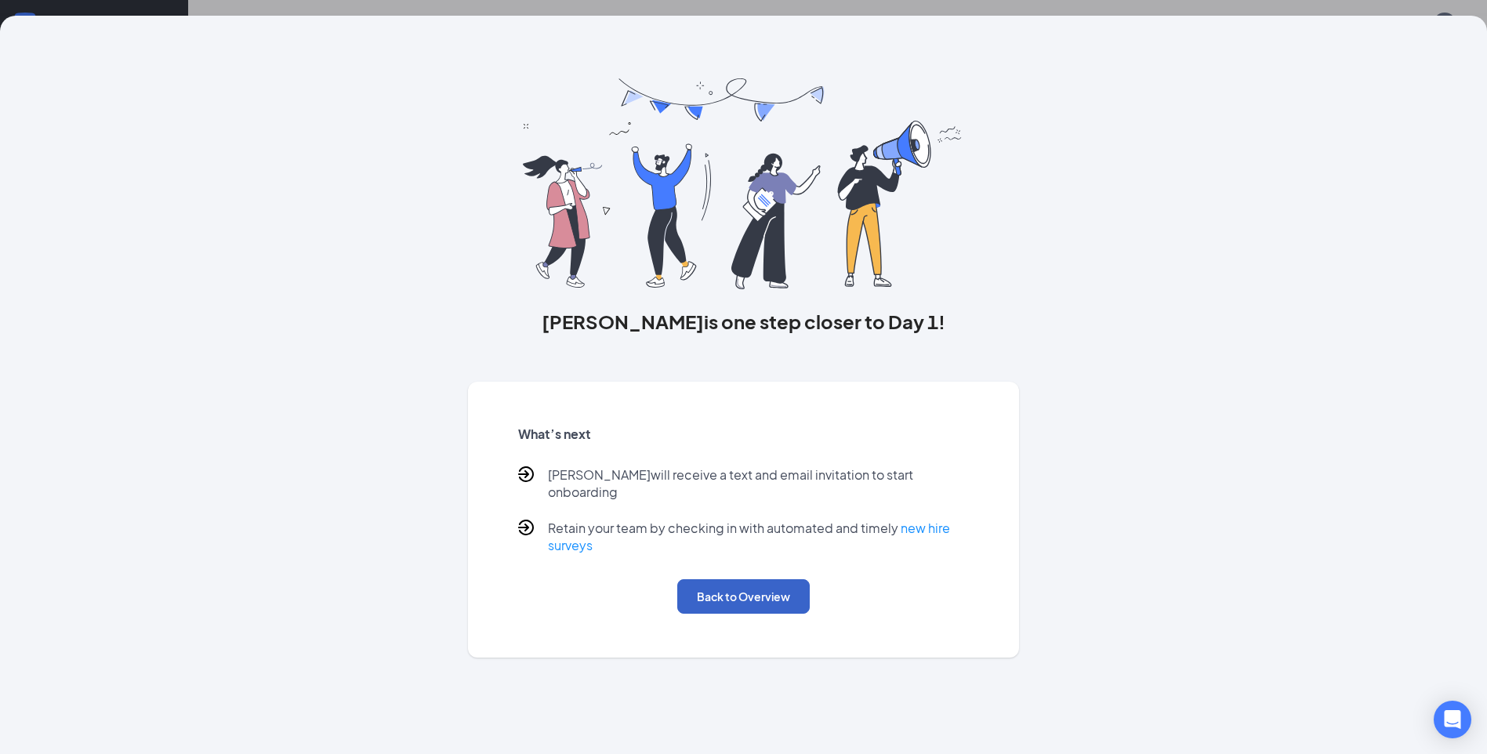
click at [774, 588] on button "Back to Overview" at bounding box center [743, 596] width 132 height 34
